Goal: Browse casually

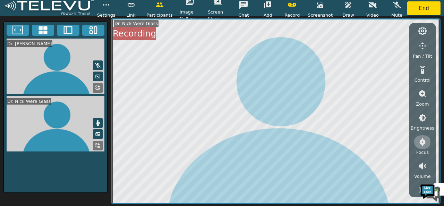
click at [424, 142] on icon "button" at bounding box center [422, 142] width 8 height 8
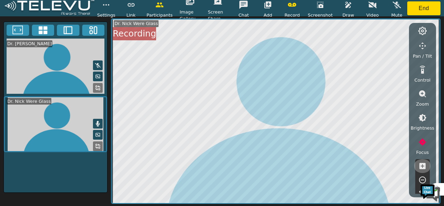
click at [421, 165] on icon "button" at bounding box center [422, 166] width 6 height 6
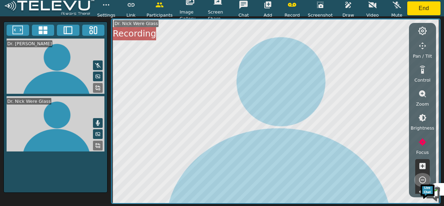
click at [424, 180] on icon "button" at bounding box center [422, 179] width 8 height 8
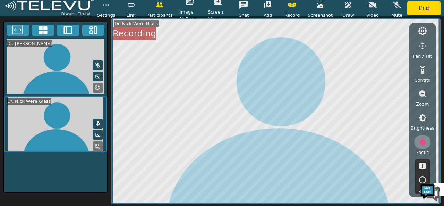
click at [422, 141] on icon "button" at bounding box center [422, 142] width 8 height 8
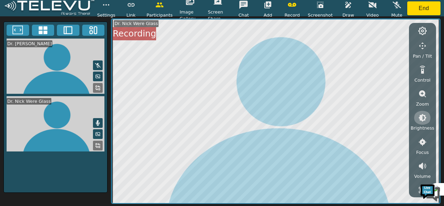
click at [422, 118] on icon "button" at bounding box center [422, 118] width 8 height 8
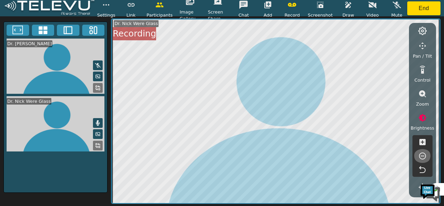
click at [423, 154] on icon "button" at bounding box center [422, 156] width 8 height 8
click at [422, 116] on icon "button" at bounding box center [422, 117] width 8 height 8
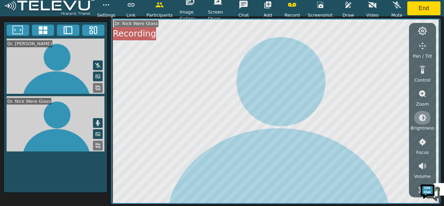
click at [425, 117] on icon "button" at bounding box center [422, 118] width 8 height 8
click at [426, 141] on icon "button" at bounding box center [422, 142] width 8 height 8
